Goal: Task Accomplishment & Management: Manage account settings

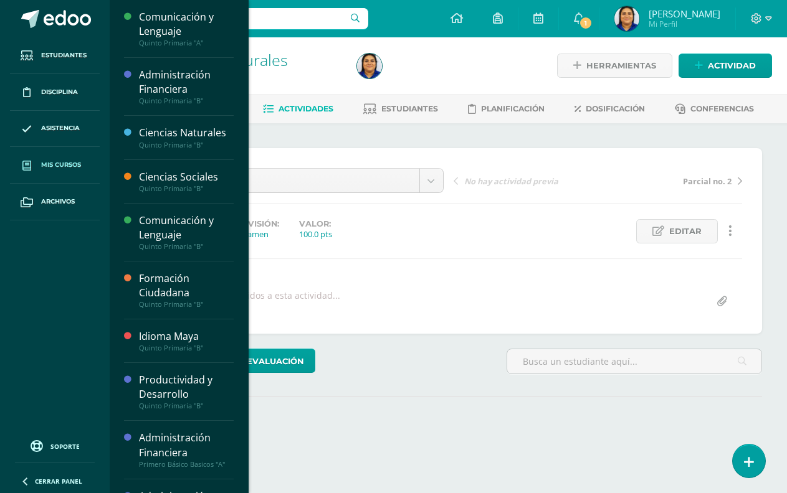
click at [46, 161] on span "Mis cursos" at bounding box center [61, 165] width 40 height 10
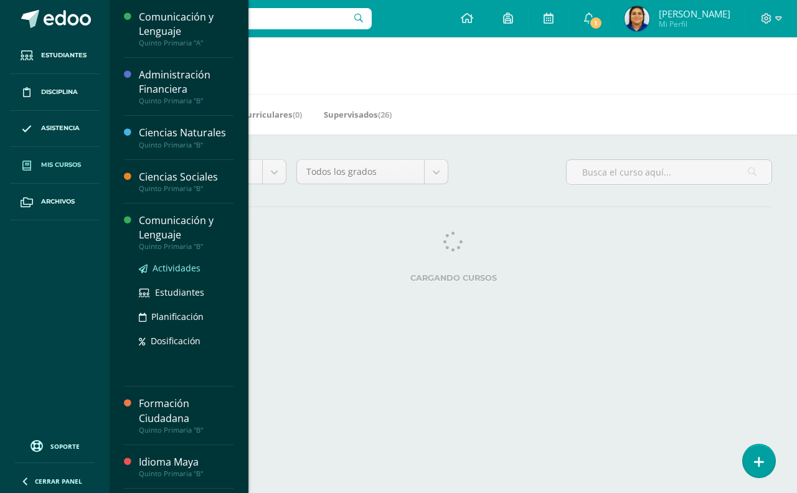
click at [174, 267] on span "Actividades" at bounding box center [177, 268] width 48 height 12
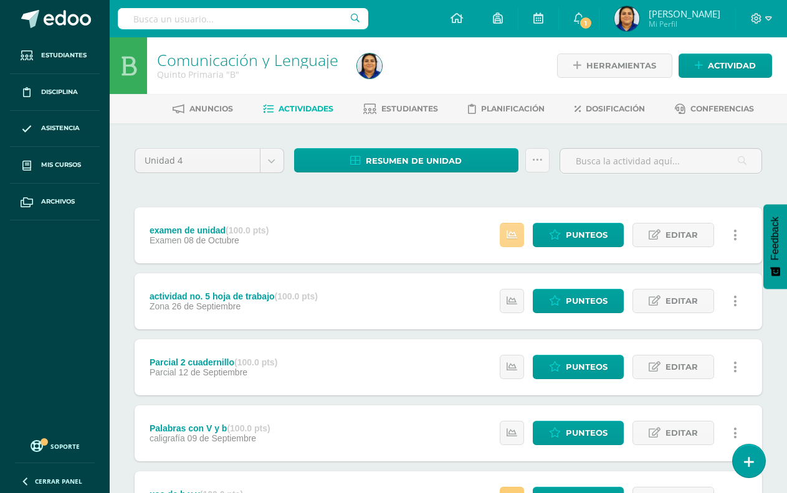
click at [516, 232] on icon at bounding box center [511, 235] width 11 height 11
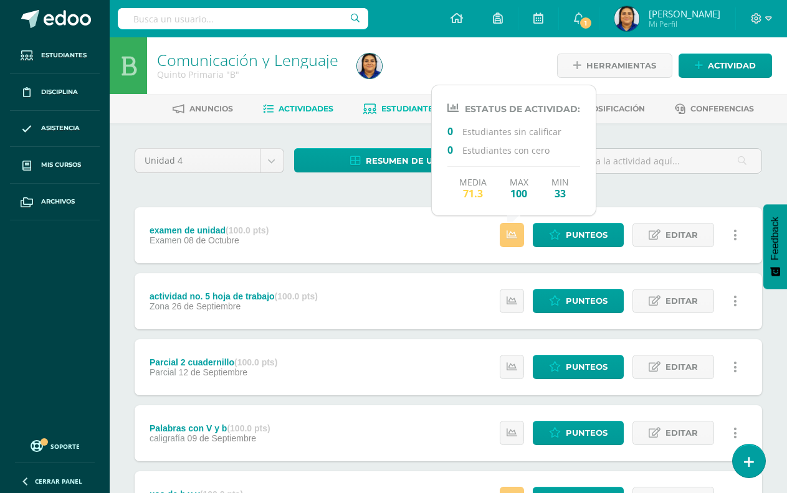
click at [396, 108] on span "Estudiantes" at bounding box center [409, 108] width 57 height 9
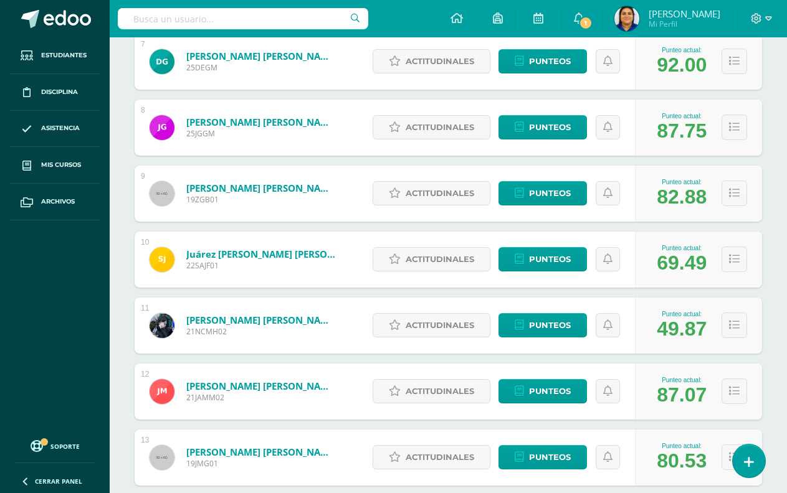
scroll to position [693, 0]
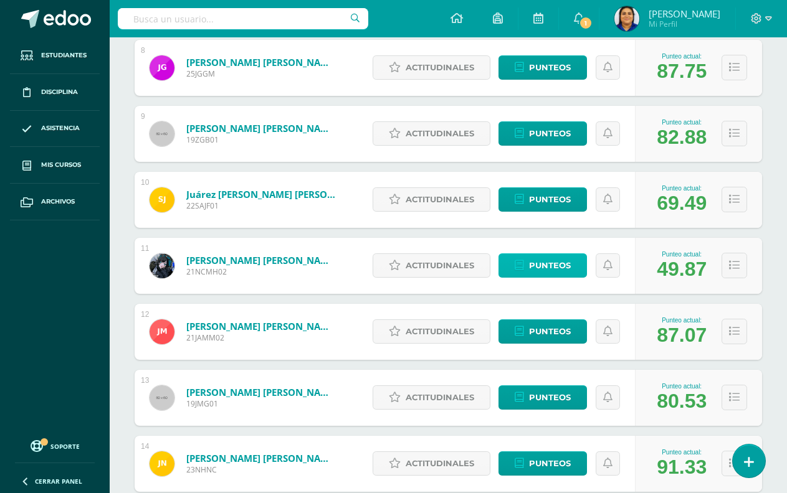
click at [557, 267] on span "Punteos" at bounding box center [550, 265] width 42 height 23
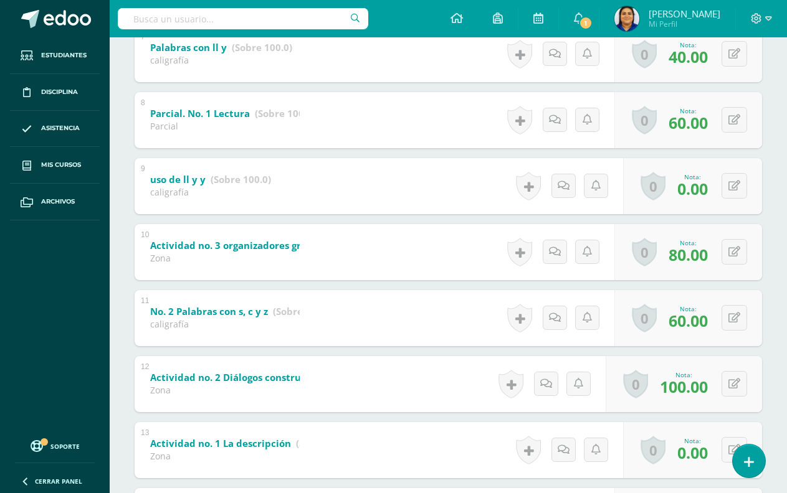
scroll to position [685, 0]
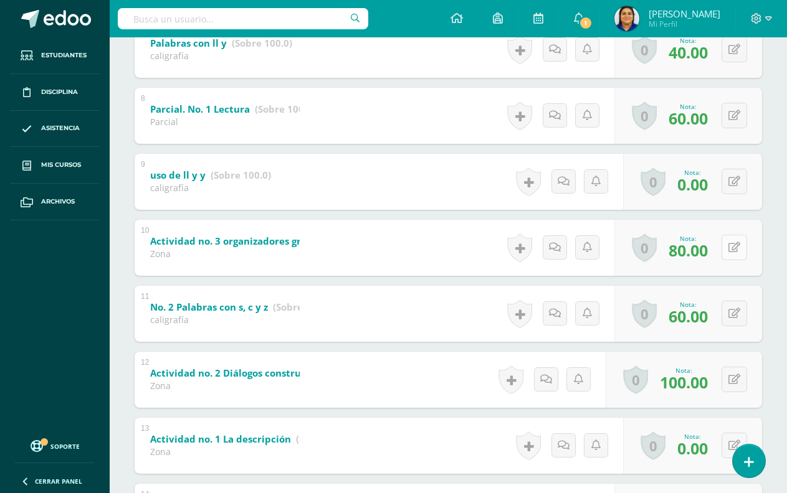
click at [733, 247] on icon at bounding box center [734, 247] width 12 height 11
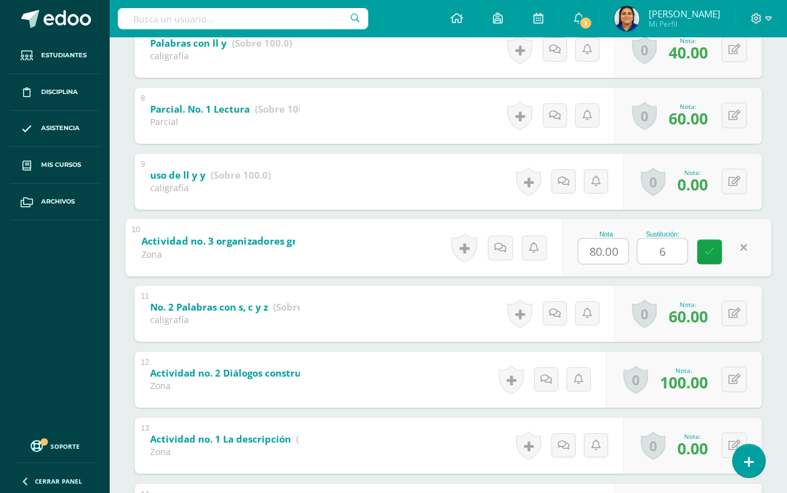
type input "60"
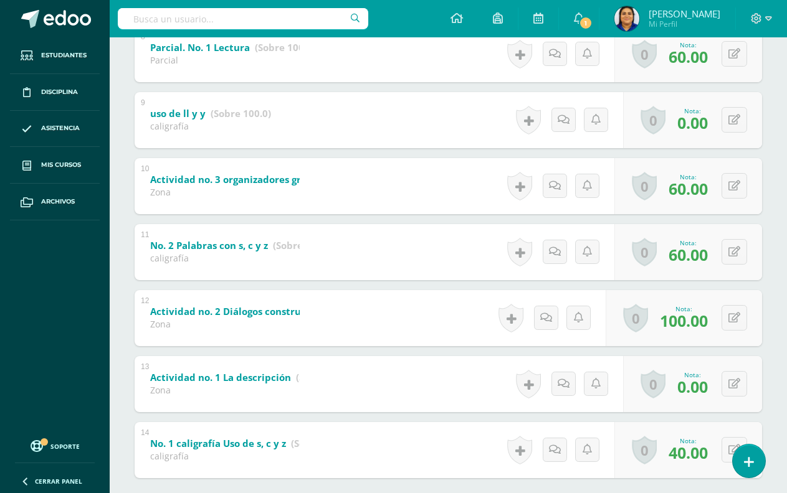
scroll to position [747, 0]
click at [736, 316] on icon at bounding box center [734, 317] width 12 height 11
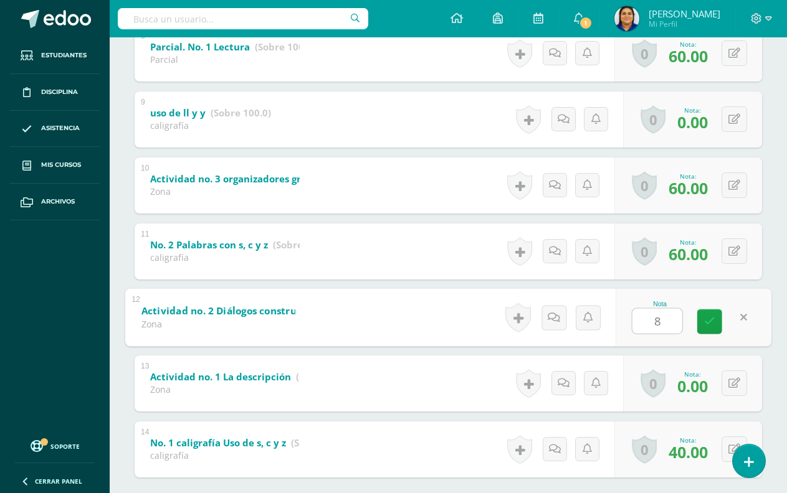
type input "80"
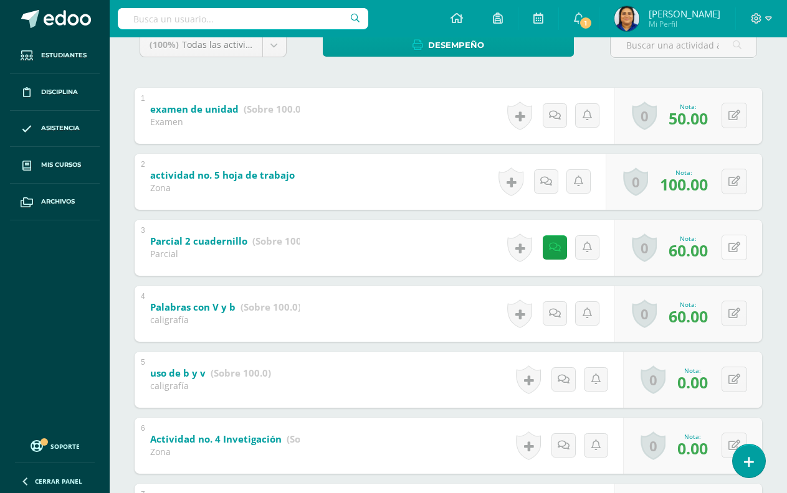
scroll to position [192, 0]
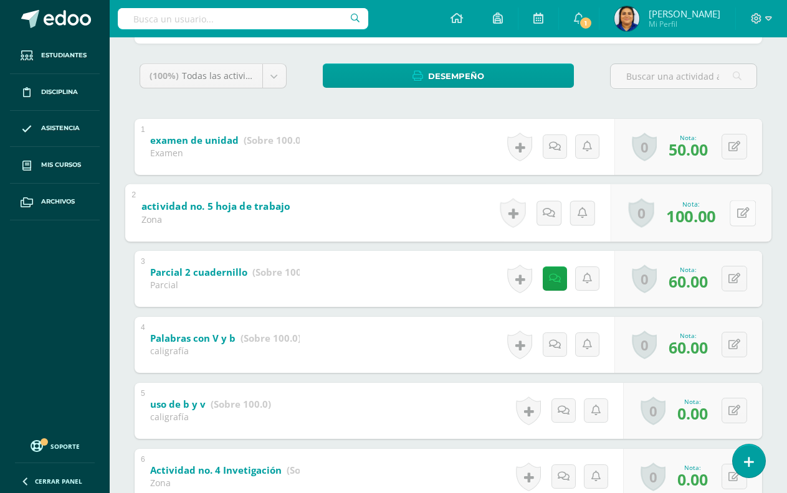
click at [726, 204] on div "0 Logros Logros obtenidos Aún no hay logros agregados Nota: 100.00" at bounding box center [690, 213] width 161 height 58
click at [737, 211] on icon at bounding box center [743, 212] width 12 height 11
type input "60"
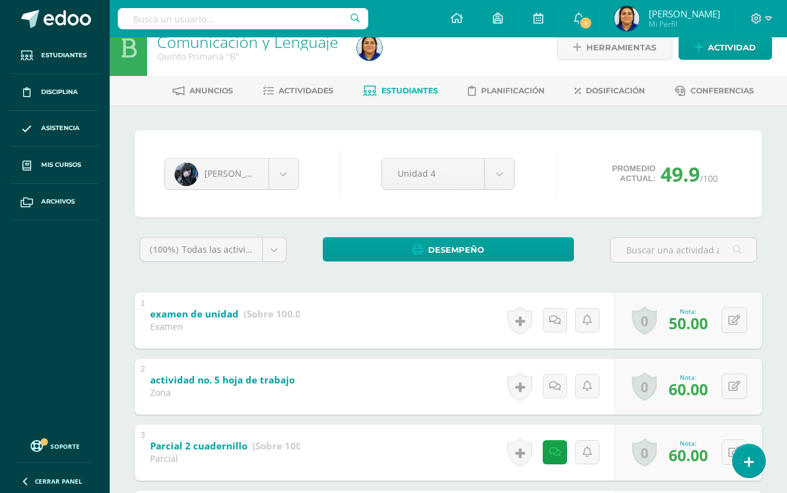
scroll to position [5, 0]
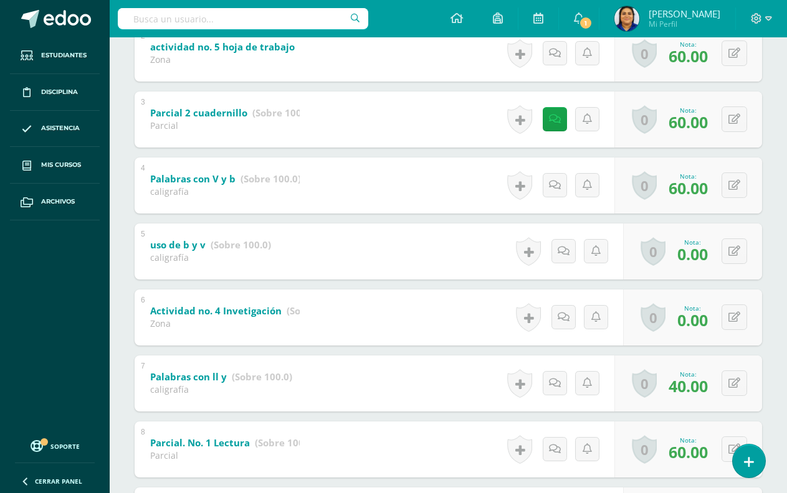
scroll to position [374, 0]
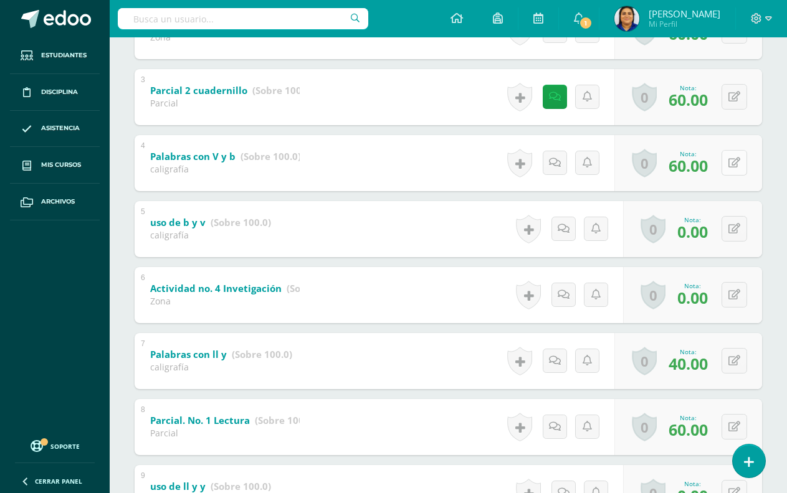
click at [733, 169] on button at bounding box center [734, 163] width 26 height 26
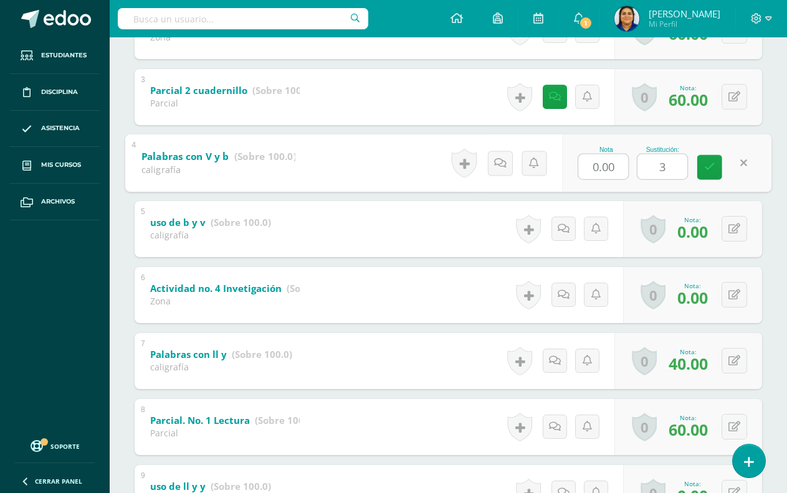
type input "30"
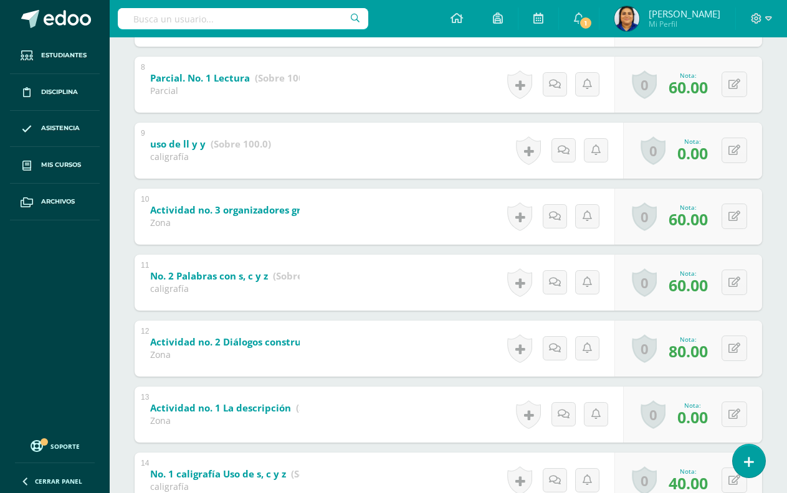
scroll to position [747, 0]
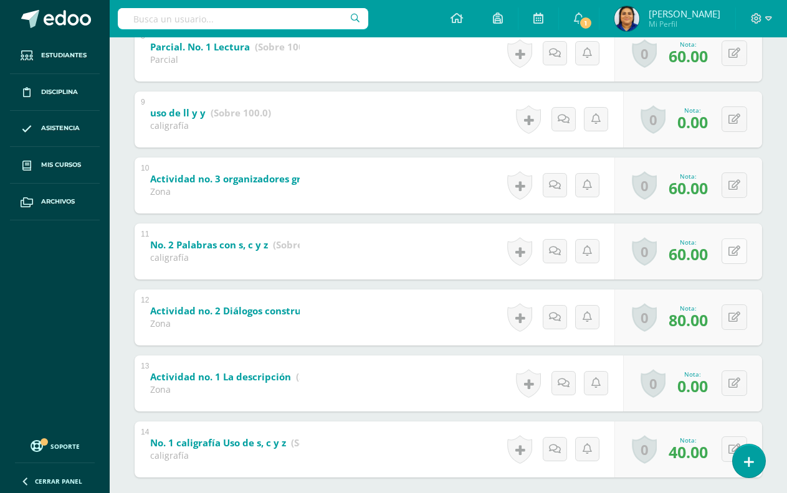
click at [734, 249] on icon at bounding box center [734, 251] width 12 height 11
type input "30"
click at [736, 321] on button at bounding box center [734, 318] width 26 height 26
click at [736, 321] on icon at bounding box center [734, 317] width 12 height 11
type input "60"
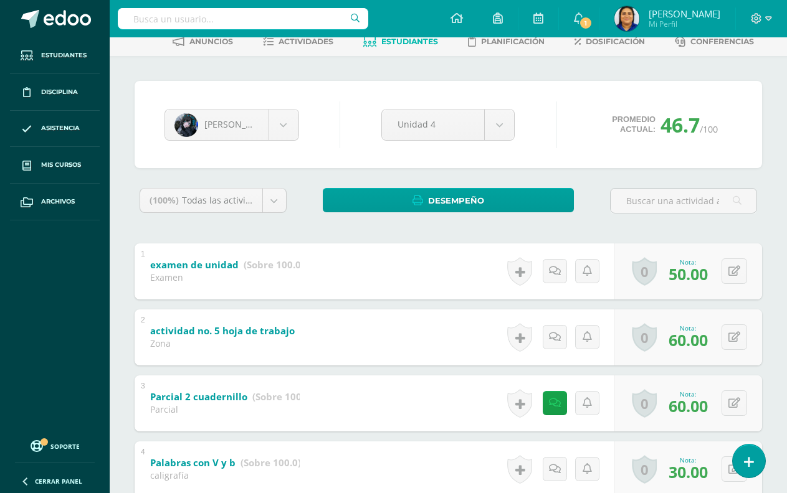
scroll to position [0, 0]
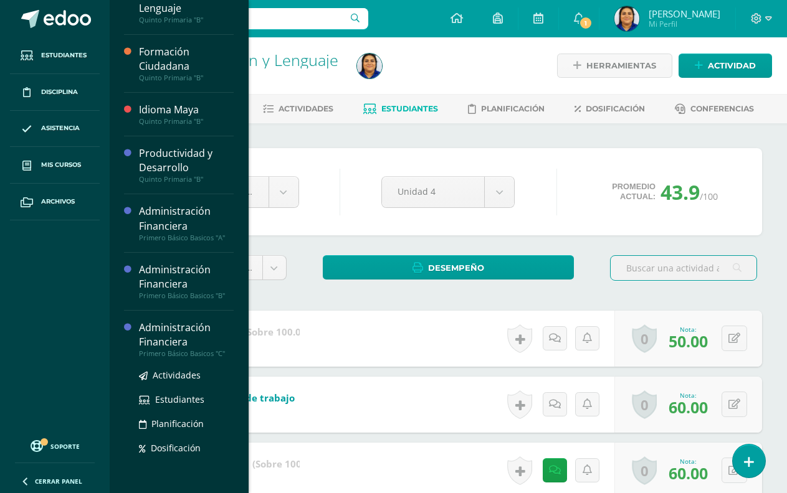
scroll to position [228, 0]
click at [179, 376] on span "Actividades" at bounding box center [177, 374] width 48 height 12
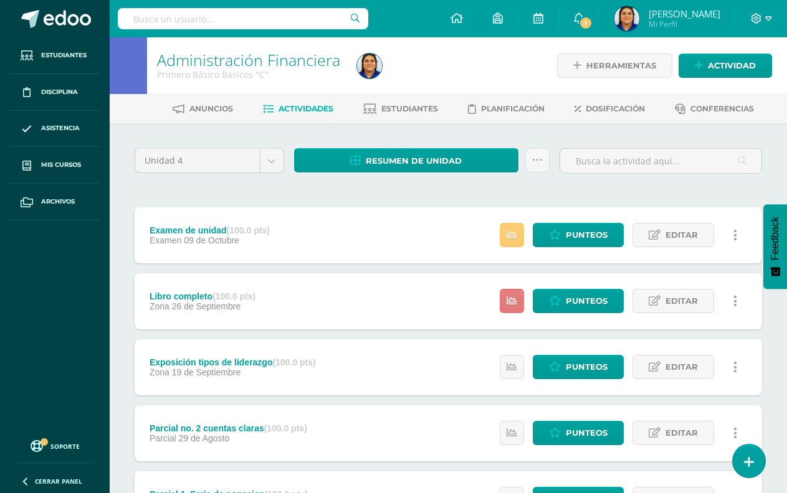
click at [521, 300] on link at bounding box center [512, 301] width 24 height 24
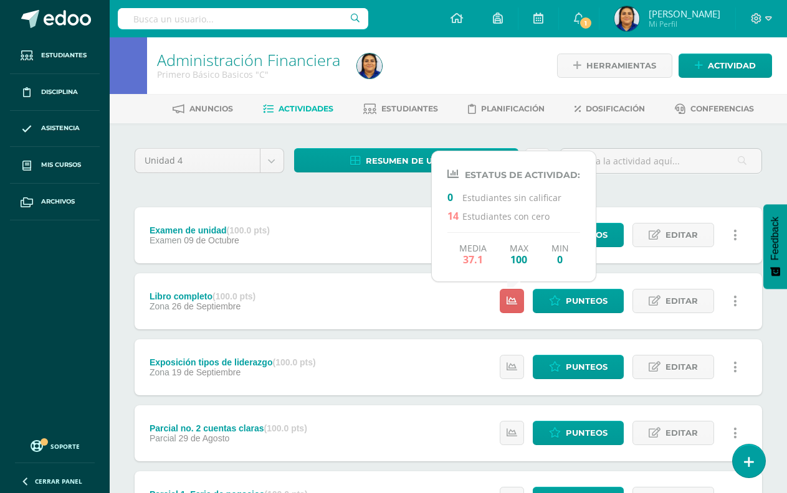
click at [407, 274] on div "Libro completo (100.0 pts) Zona 26 de Septiembre Punteos Editar Historial de ac…" at bounding box center [448, 301] width 627 height 56
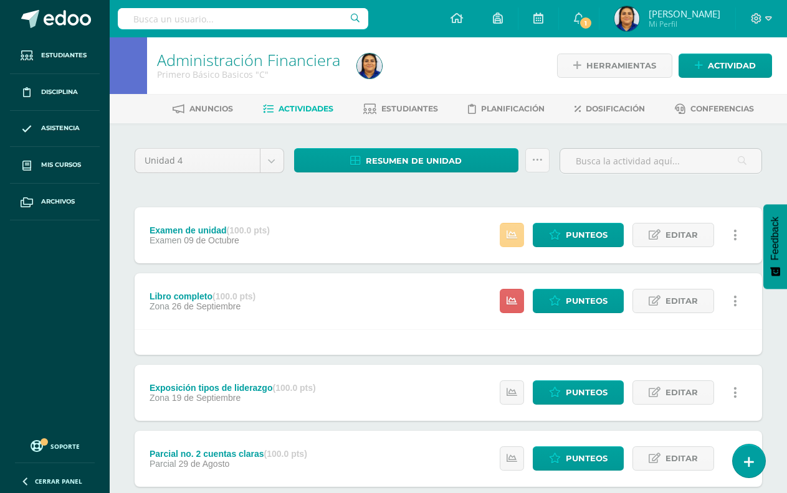
click at [517, 235] on icon at bounding box center [511, 235] width 11 height 11
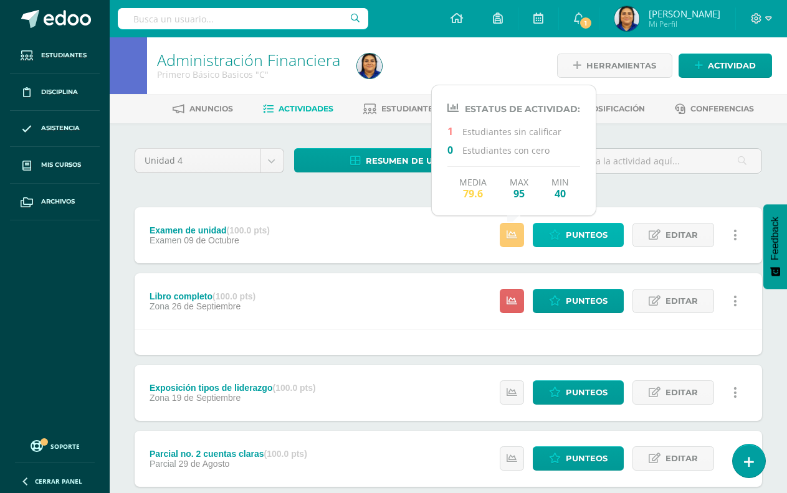
click at [592, 234] on span "Punteos" at bounding box center [587, 235] width 42 height 23
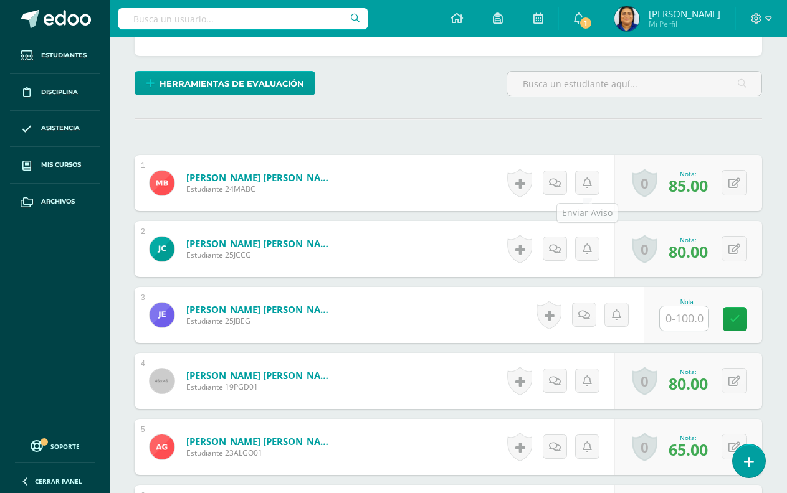
scroll to position [376, 0]
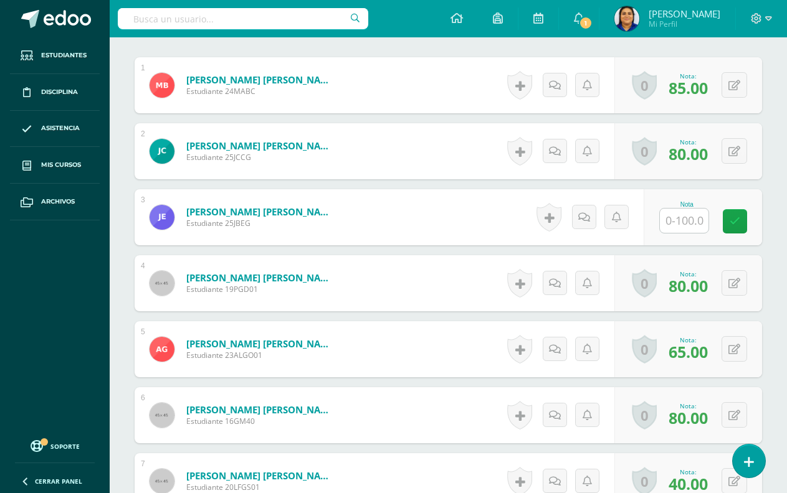
click at [686, 224] on input "text" at bounding box center [684, 221] width 49 height 24
type input "100"
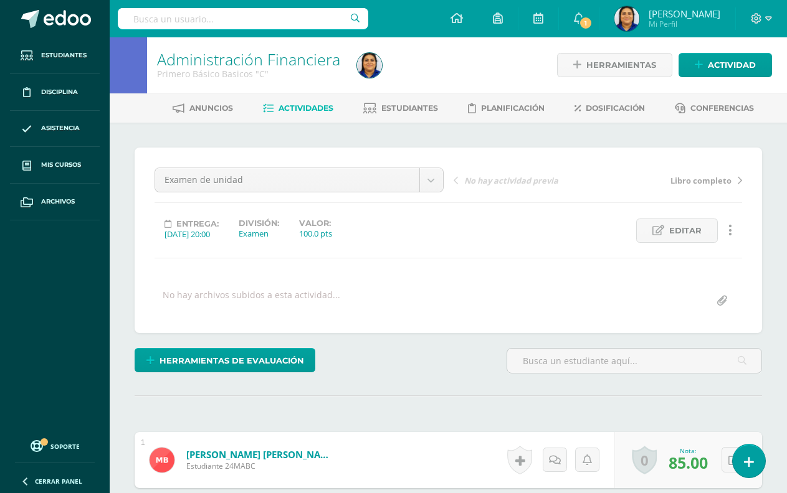
scroll to position [0, 0]
click at [293, 107] on span "Actividades" at bounding box center [305, 108] width 55 height 9
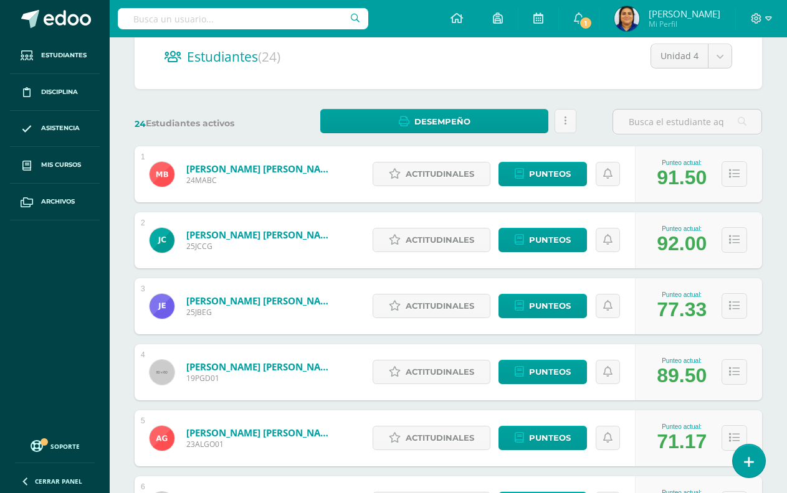
scroll to position [187, 0]
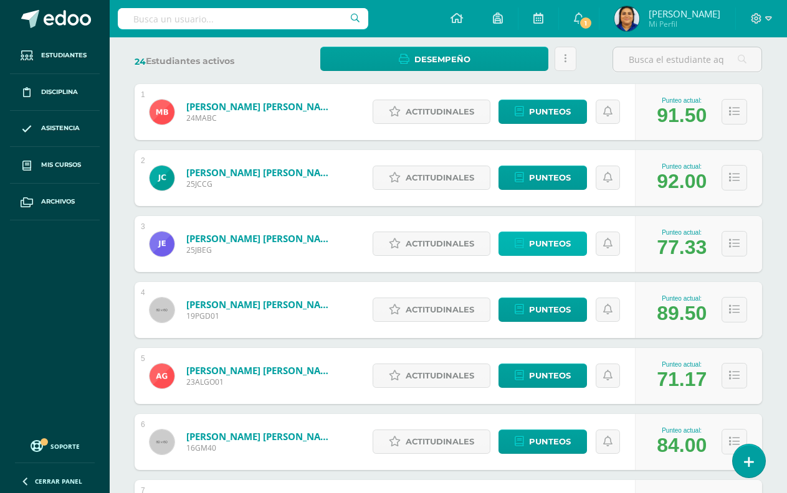
click at [555, 248] on span "Punteos" at bounding box center [550, 243] width 42 height 23
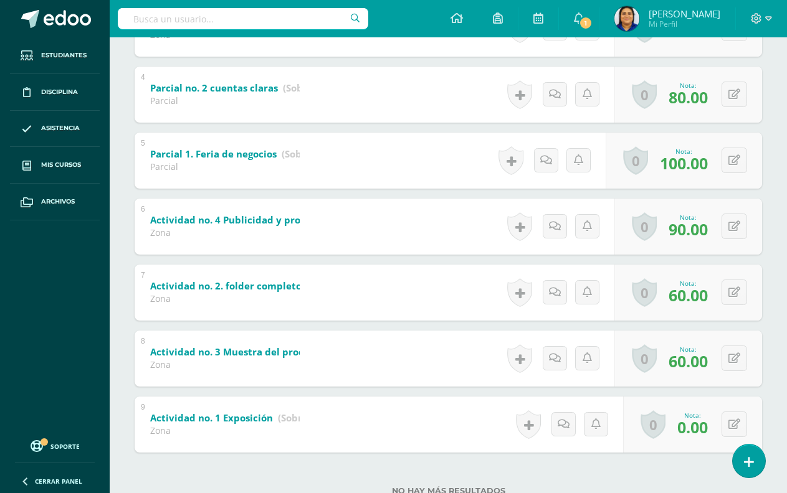
scroll to position [485, 0]
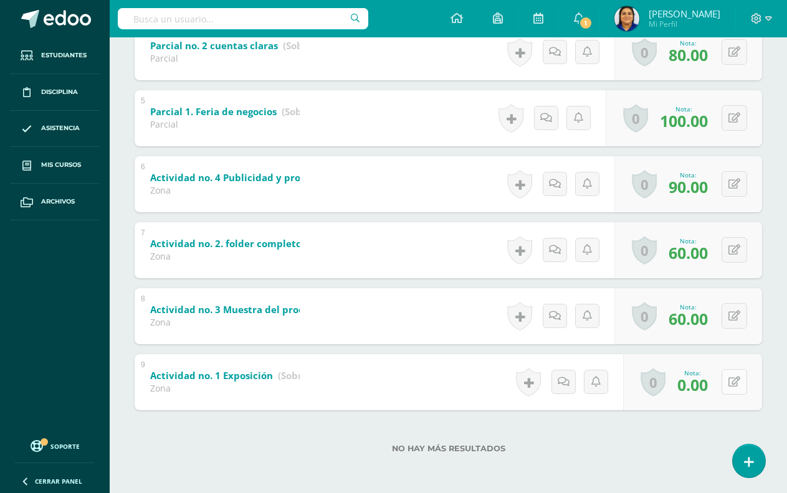
click at [736, 384] on icon at bounding box center [734, 382] width 12 height 11
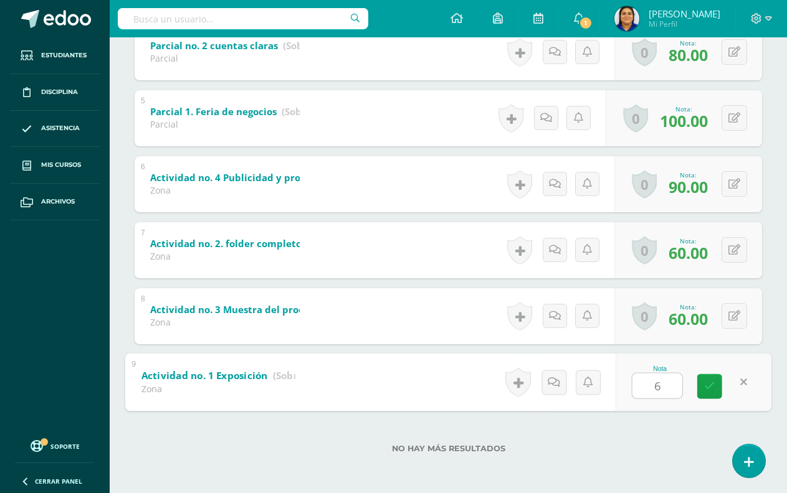
type input "60"
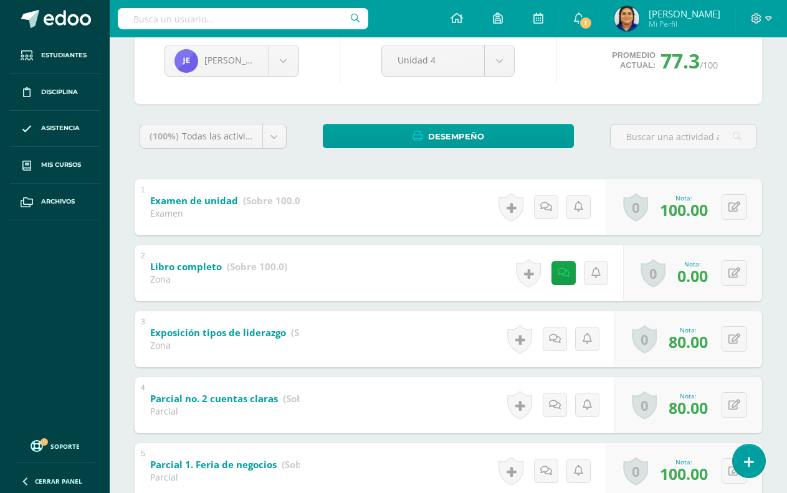
scroll to position [111, 0]
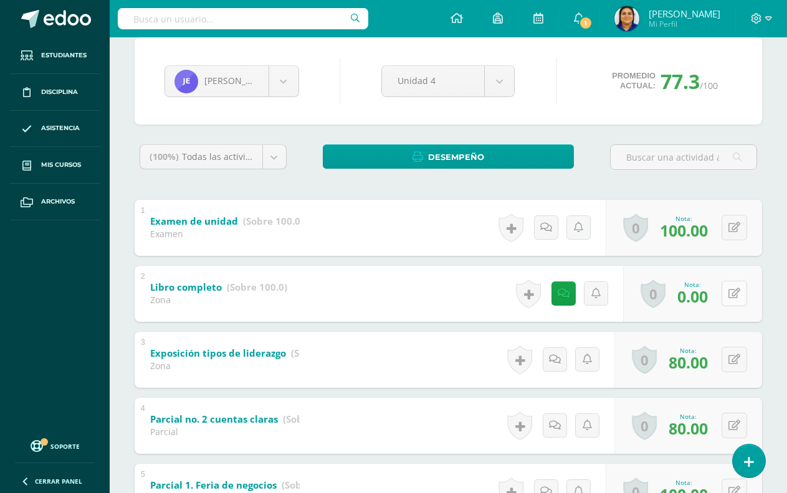
click at [732, 293] on icon at bounding box center [734, 293] width 12 height 11
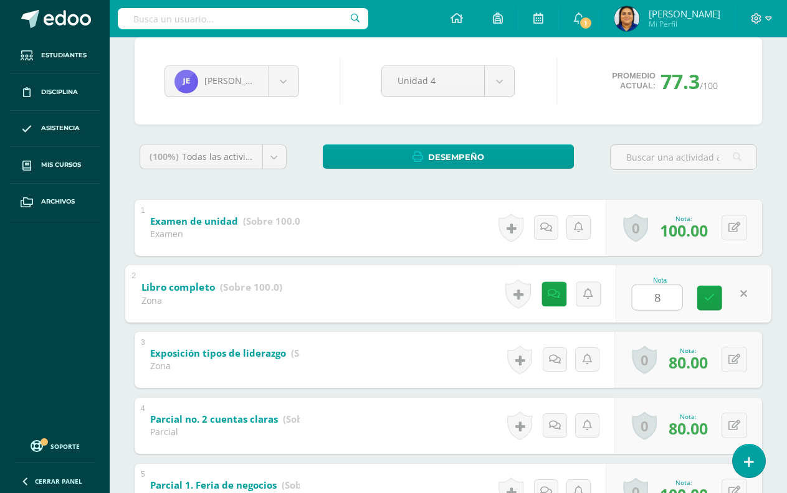
type input "80"
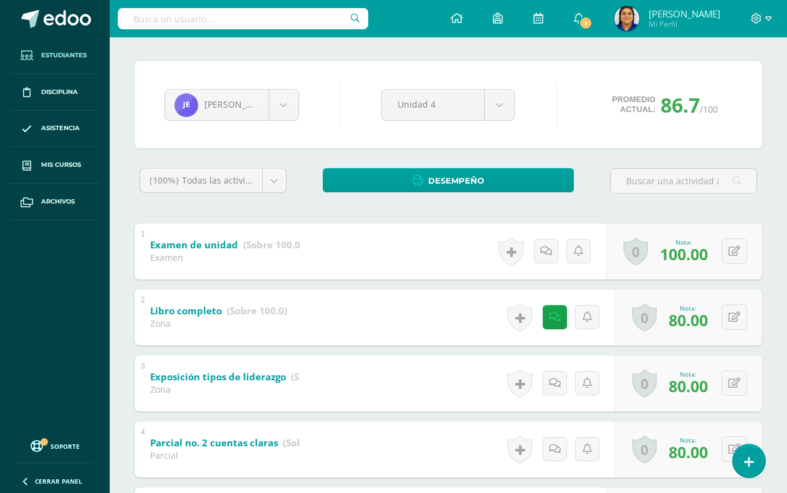
scroll to position [249, 0]
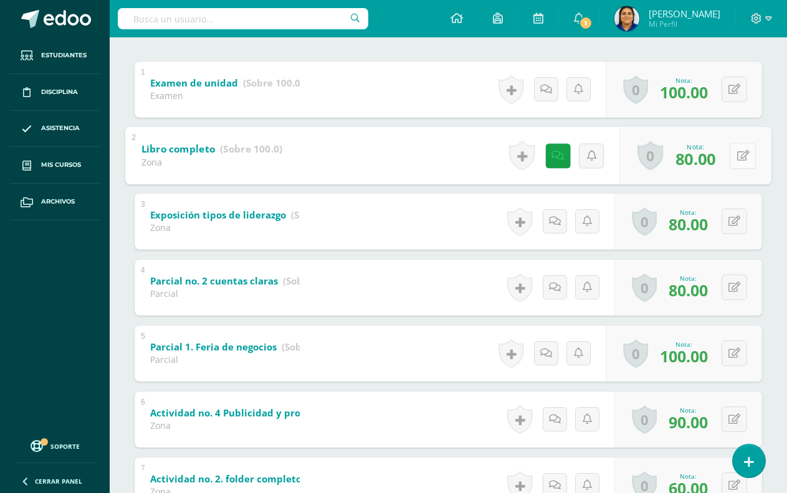
click at [737, 158] on icon at bounding box center [743, 155] width 12 height 11
type input "60"
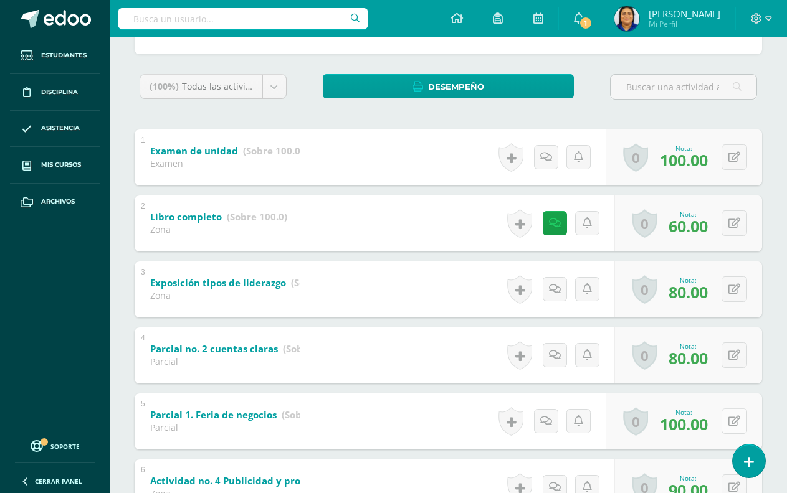
scroll to position [173, 0]
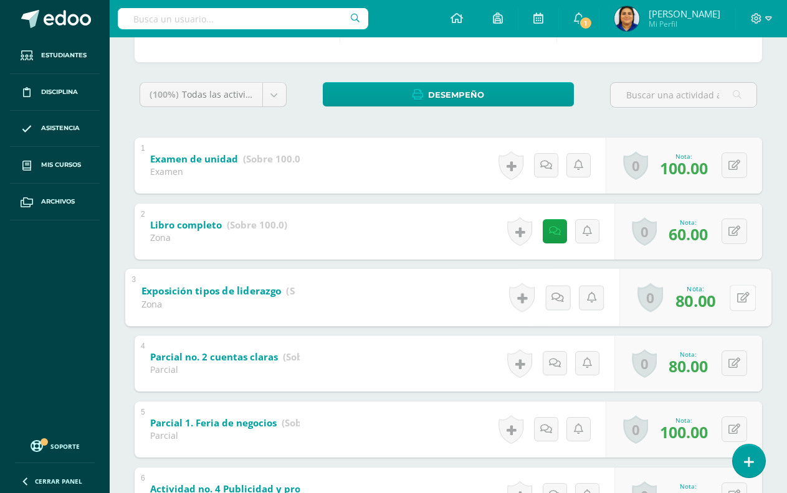
click at [737, 299] on icon at bounding box center [743, 297] width 12 height 11
type input "70"
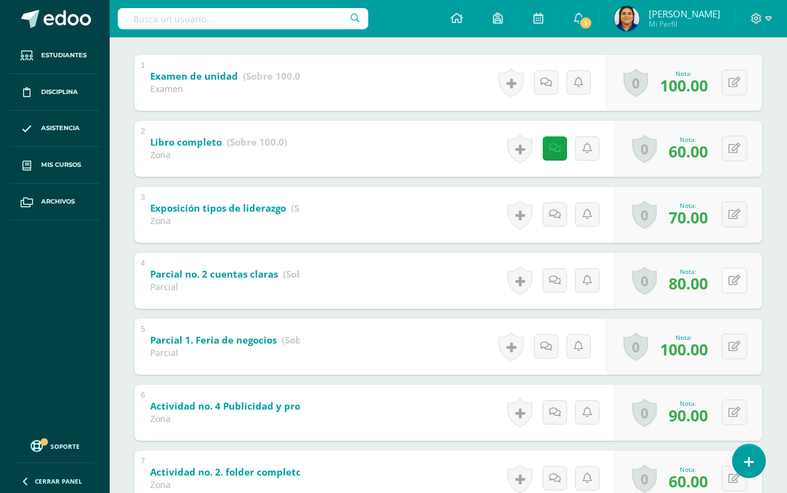
scroll to position [360, 0]
